Goal: Contribute content

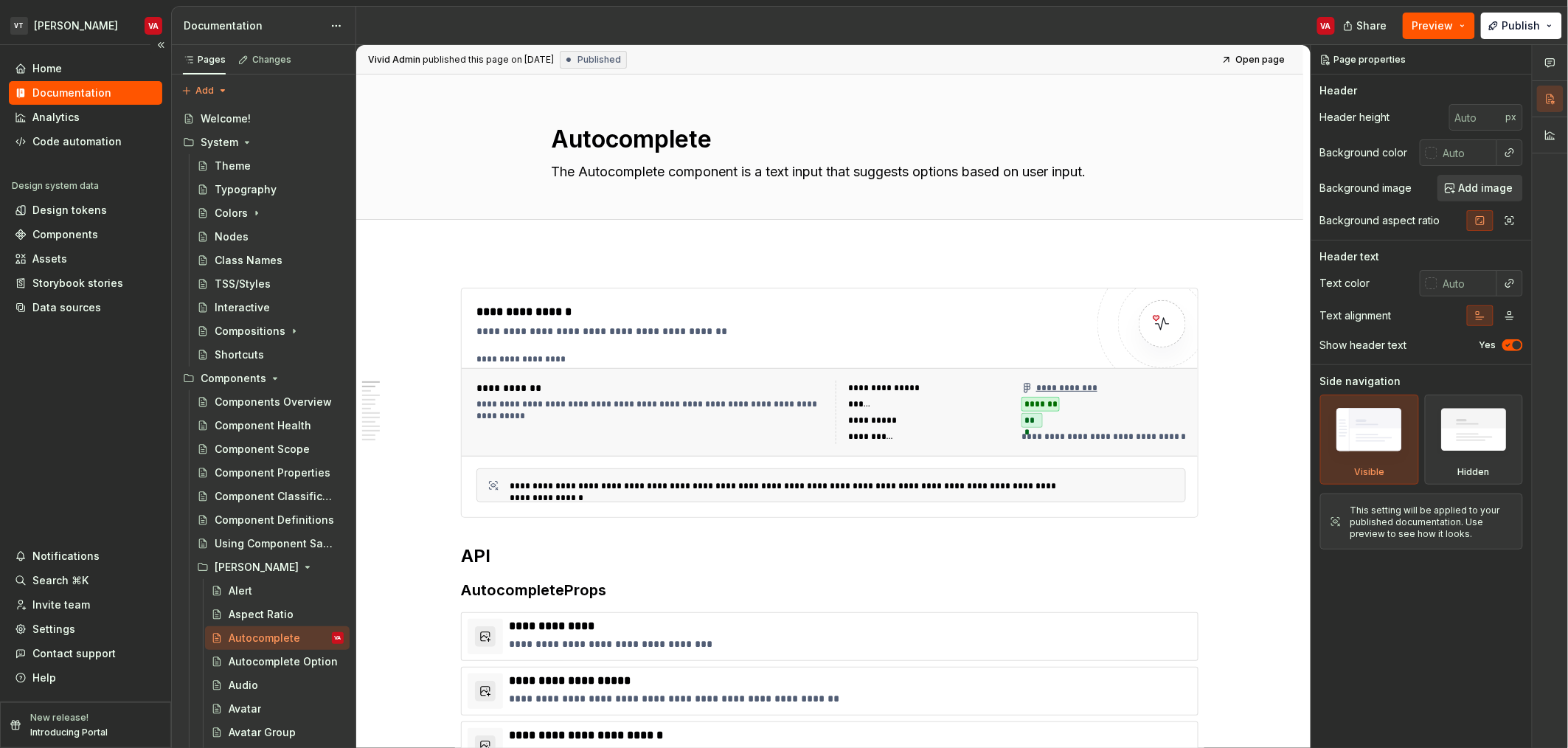
type textarea "*"
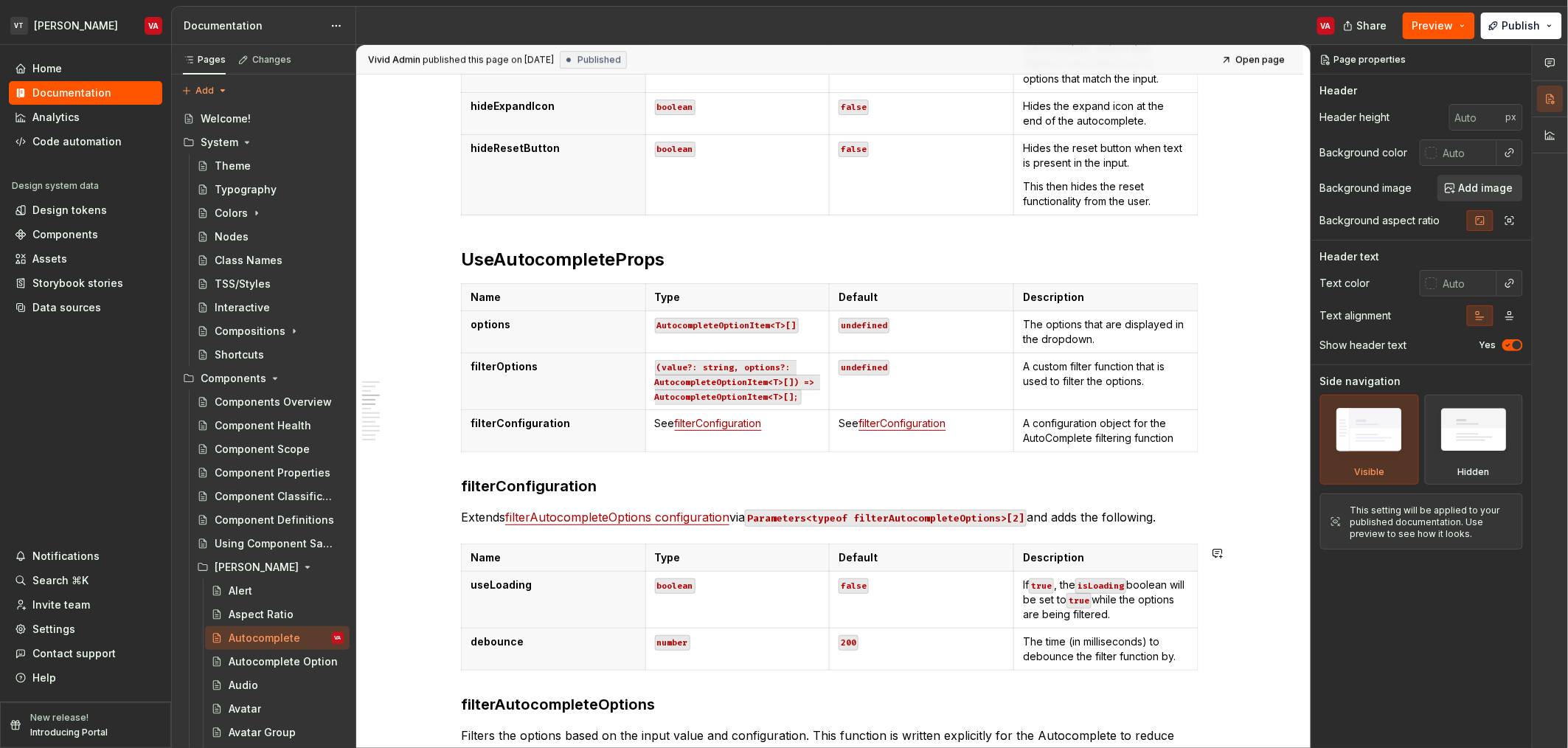
scroll to position [1820, 0]
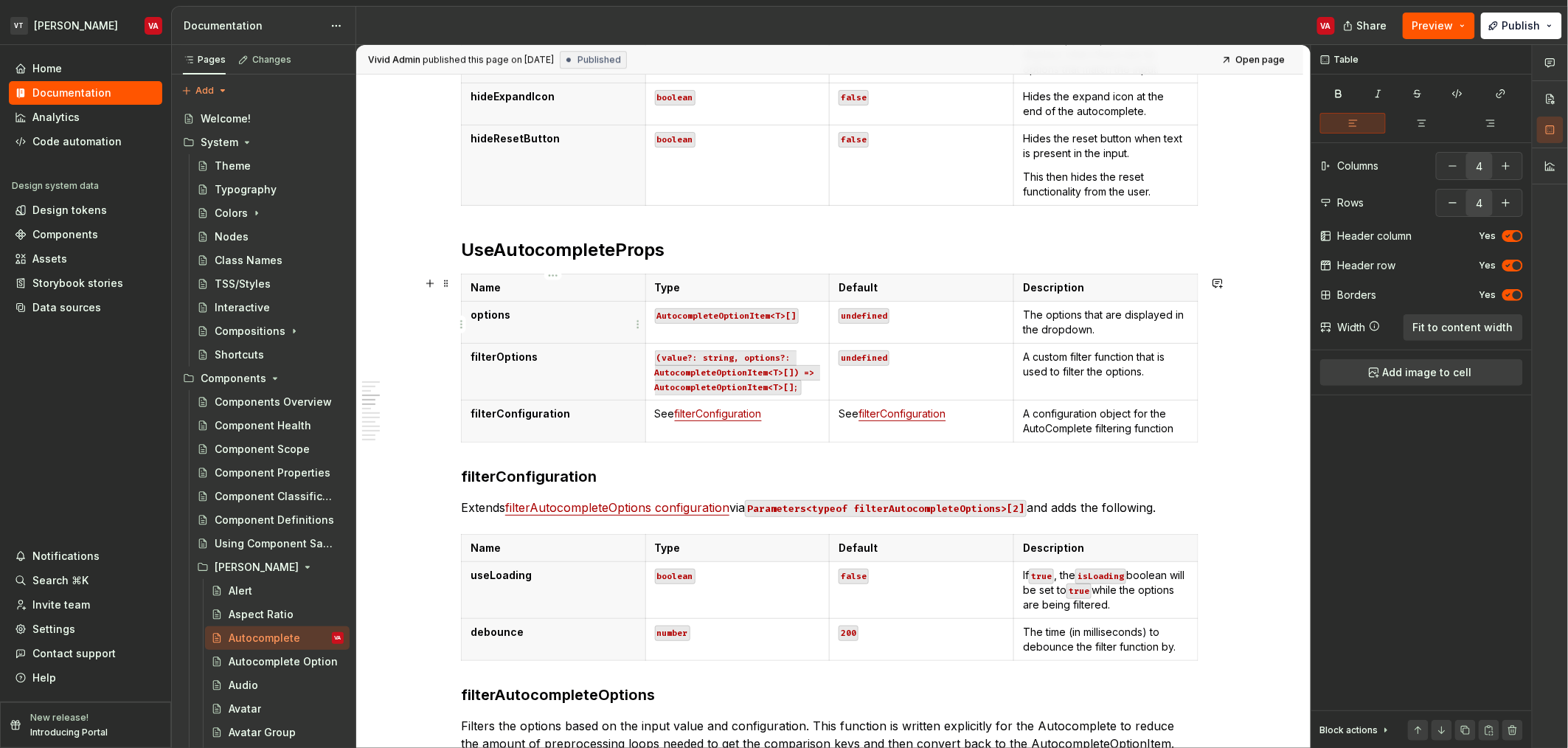
click at [530, 317] on p "options" at bounding box center [553, 315] width 166 height 15
click at [472, 321] on p "options" at bounding box center [553, 315] width 166 height 15
click at [564, 308] on th "options" at bounding box center [554, 322] width 185 height 42
click at [462, 322] on html "VT [PERSON_NAME] VA Home Documentation Analytics Code automation Design system …" at bounding box center [784, 374] width 1568 height 748
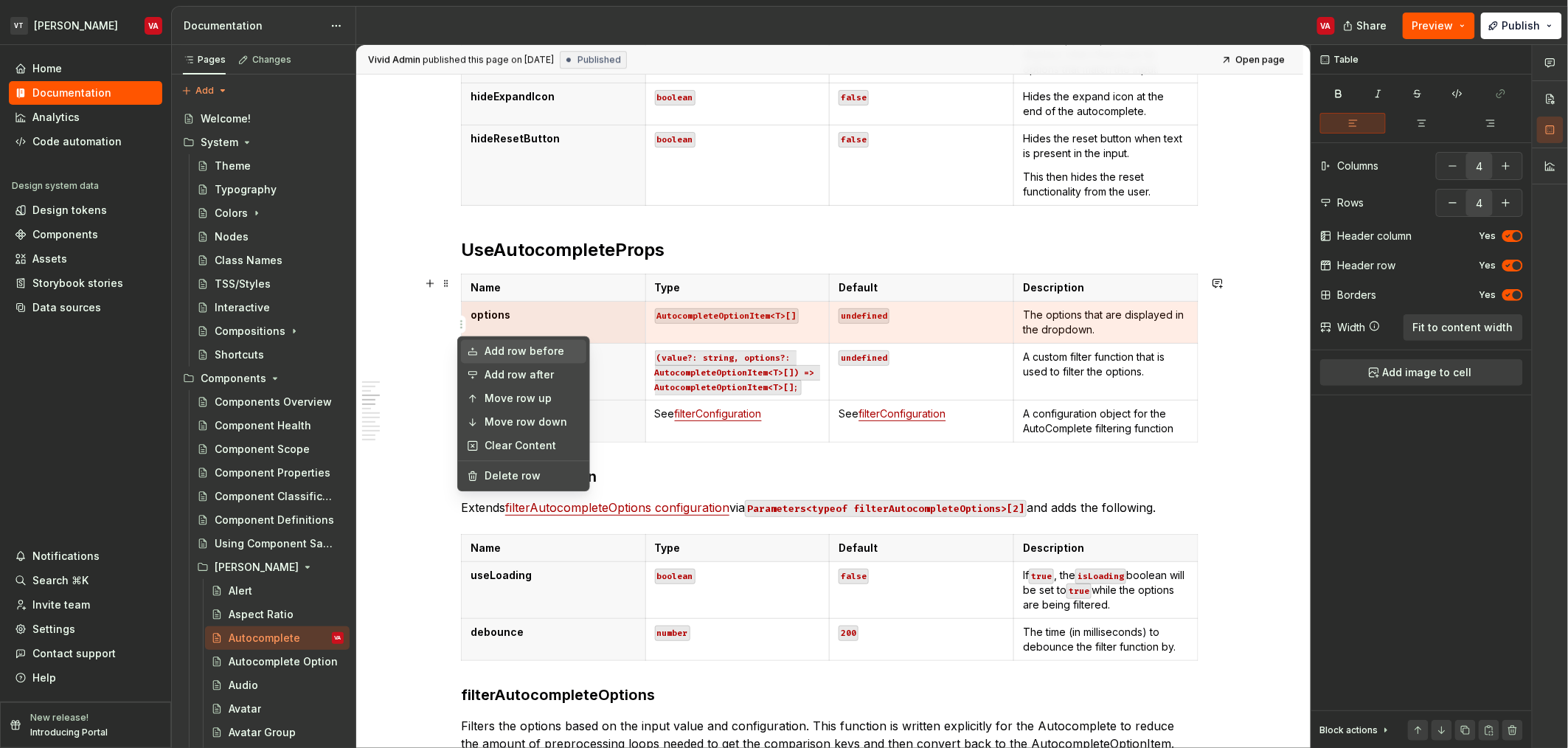
click at [506, 354] on div "Add row before" at bounding box center [533, 352] width 96 height 15
type input "5"
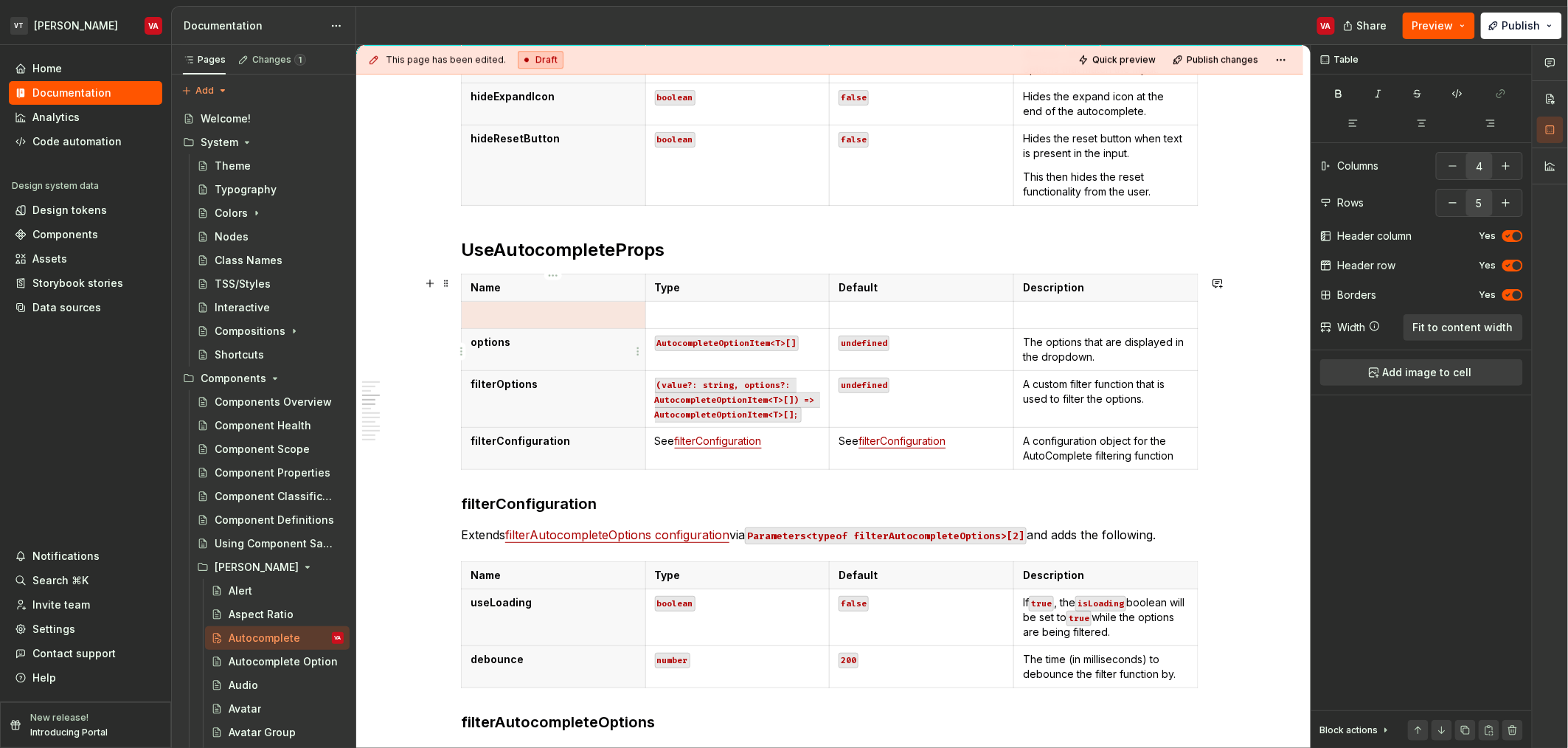
click at [511, 314] on p at bounding box center [553, 315] width 166 height 15
paste div
type textarea "*"
click at [733, 326] on td at bounding box center [737, 314] width 185 height 27
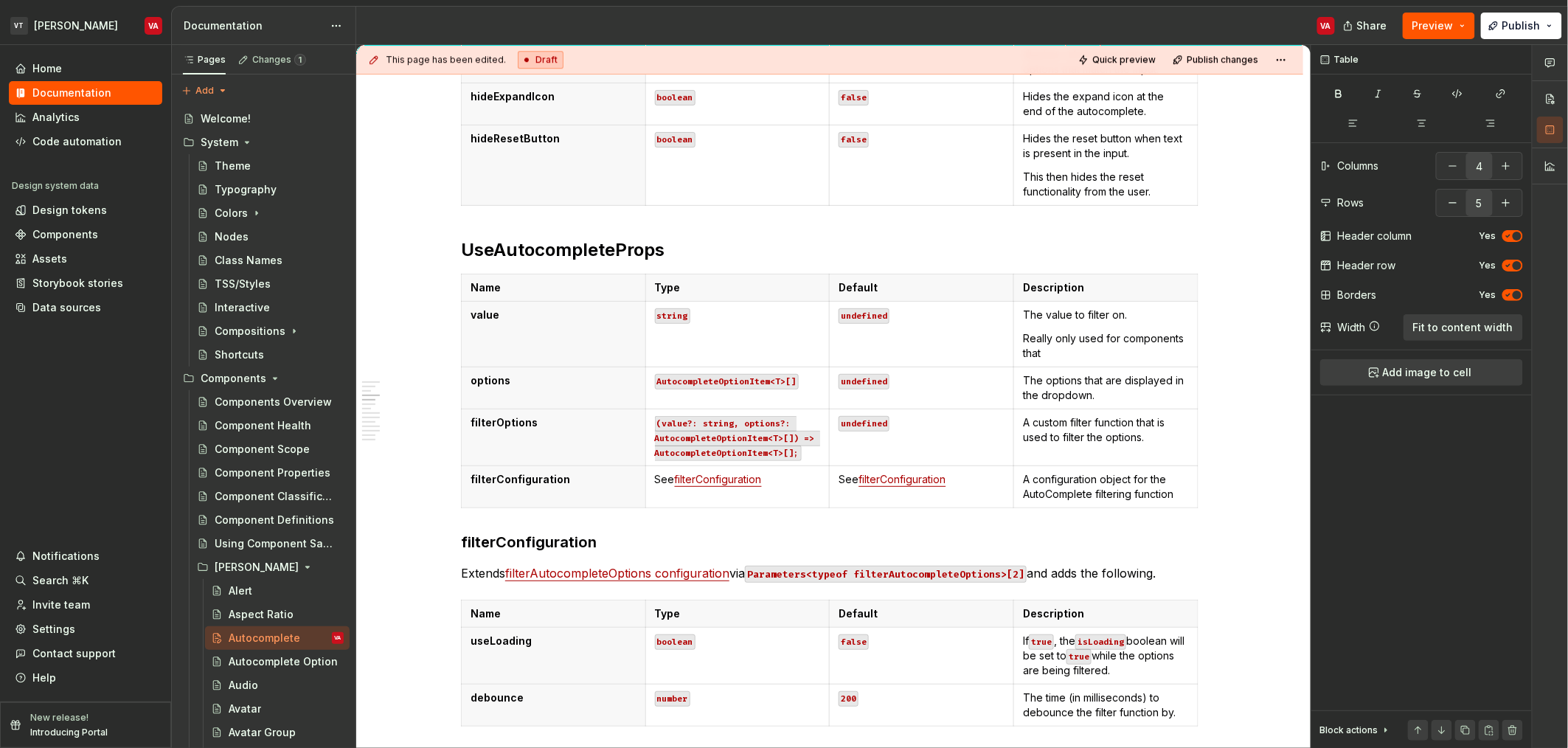
type textarea "*"
